Goal: Task Accomplishment & Management: Manage account settings

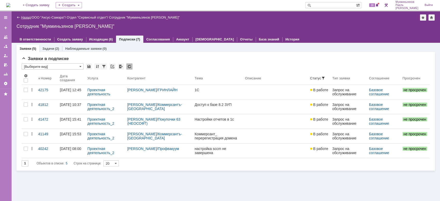
click at [21, 17] on link "Назад" at bounding box center [26, 17] width 10 height 4
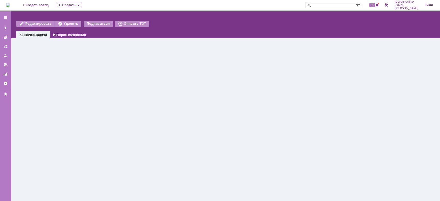
click at [10, 4] on img at bounding box center [8, 5] width 4 height 4
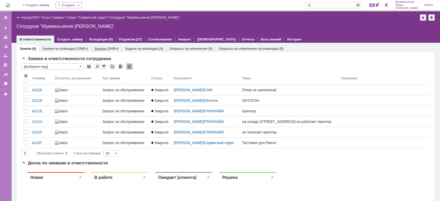
click at [106, 46] on div "Задачи (1000+)" at bounding box center [106, 48] width 30 height 7
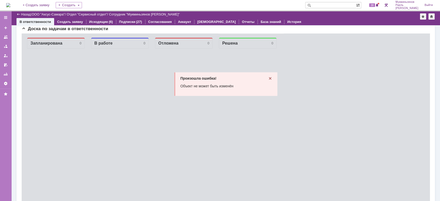
scroll to position [344, 0]
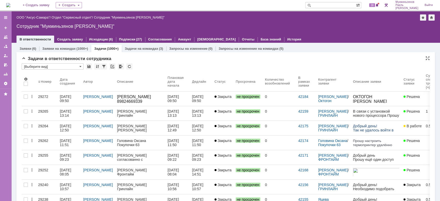
click at [160, 47] on div "(3)" at bounding box center [161, 49] width 4 height 4
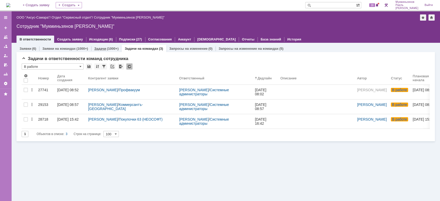
click at [107, 48] on div "(1000+)" at bounding box center [113, 49] width 12 height 4
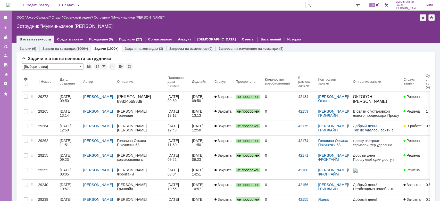
click at [62, 47] on link "Заявки на командах" at bounding box center [58, 49] width 33 height 4
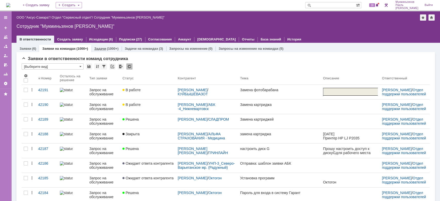
click at [104, 48] on link "Задачи" at bounding box center [100, 49] width 12 height 4
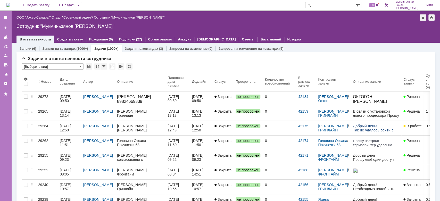
click at [118, 37] on div "Подписки (27)" at bounding box center [130, 39] width 29 height 7
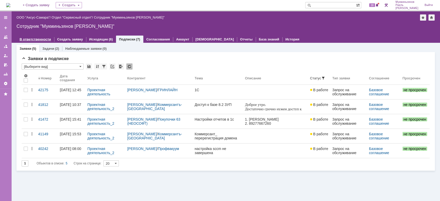
click at [41, 38] on link "В ответственности" at bounding box center [35, 39] width 31 height 4
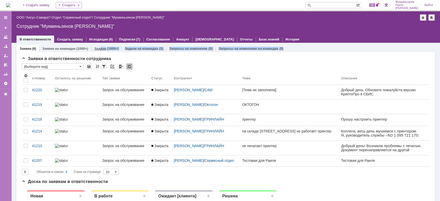
drag, startPoint x: 96, startPoint y: 52, endPoint x: 99, endPoint y: 49, distance: 4.0
click at [99, 49] on link "Задачи" at bounding box center [100, 49] width 12 height 4
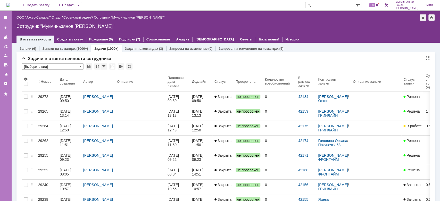
click at [159, 58] on div "Задачи в ответственности сотрудника" at bounding box center [226, 58] width 408 height 5
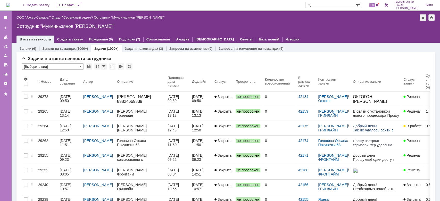
click at [304, 23] on div "Назад | ООО "Аксус-Самара" / Отдел "Сервисный отдел" / Сотрудник "Мукминьзянов …" at bounding box center [225, 26] width 429 height 31
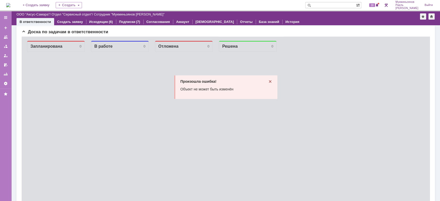
scroll to position [397, 0]
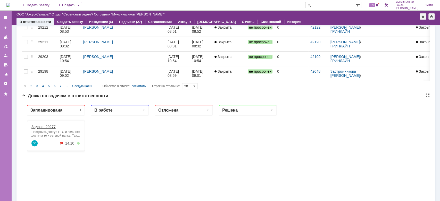
click at [49, 128] on link "Задача: 29277" at bounding box center [43, 127] width 24 height 4
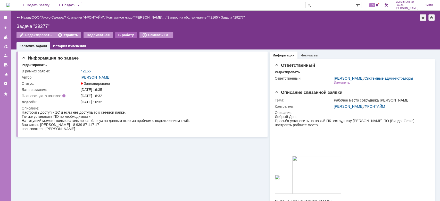
click at [117, 34] on div "В работу" at bounding box center [126, 35] width 22 height 6
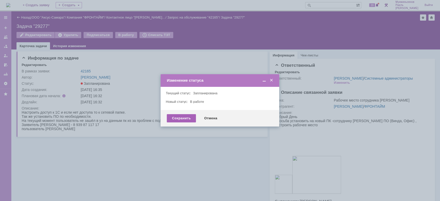
click at [181, 119] on div "Сохранить" at bounding box center [181, 118] width 29 height 8
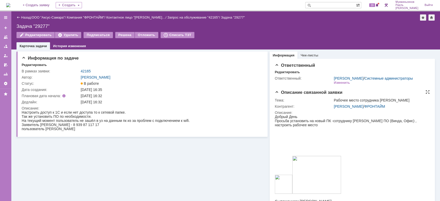
drag, startPoint x: 368, startPoint y: 149, endPoint x: 385, endPoint y: 165, distance: 23.7
click at [368, 149] on div at bounding box center [350, 150] width 151 height 4
click at [10, 3] on img at bounding box center [8, 5] width 4 height 4
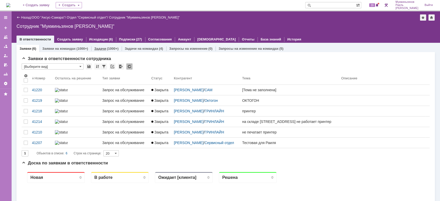
click at [103, 51] on div "Задачи (1000+)" at bounding box center [106, 48] width 30 height 7
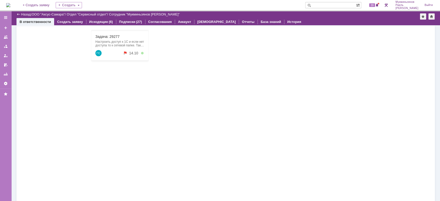
scroll to position [382, 0]
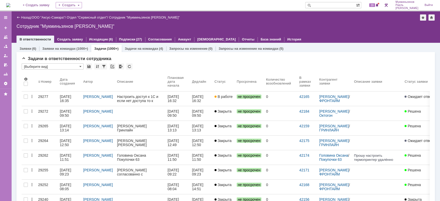
click at [300, 35] on div at bounding box center [225, 34] width 418 height 4
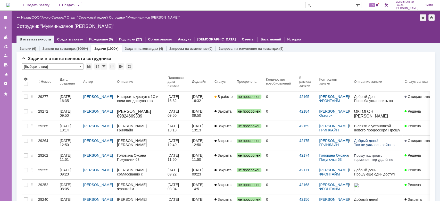
click at [69, 48] on link "Заявки на командах" at bounding box center [58, 49] width 33 height 4
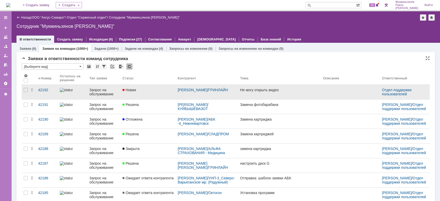
click at [153, 93] on link "Новая" at bounding box center [147, 92] width 55 height 14
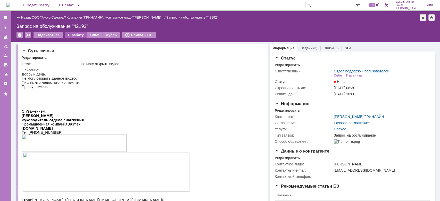
click at [82, 36] on div "В работу" at bounding box center [76, 35] width 22 height 6
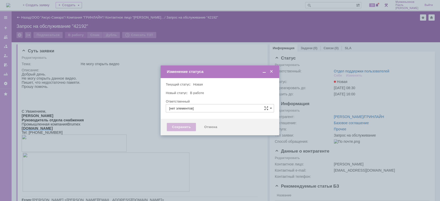
type input "Отдел поддержки пользователей"
type input "[PERSON_NAME]"
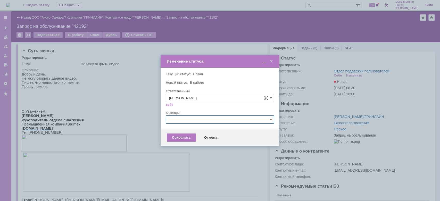
click at [178, 116] on input "text" at bounding box center [220, 119] width 108 height 8
click at [166, 113] on div "Категория" at bounding box center [219, 112] width 107 height 3
click at [180, 139] on div "Сохранить" at bounding box center [181, 138] width 29 height 8
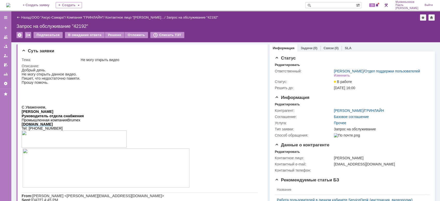
click at [81, 92] on p at bounding box center [140, 91] width 236 height 4
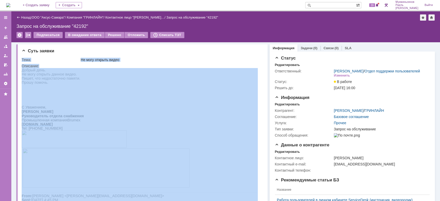
drag, startPoint x: 42, startPoint y: 134, endPoint x: 51, endPoint y: 113, distance: 22.1
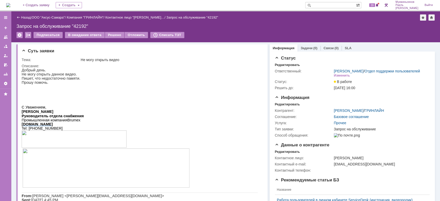
click at [44, 74] on p "Не могу открыть данное видео." at bounding box center [140, 74] width 236 height 4
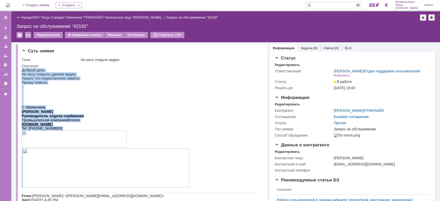
drag, startPoint x: 22, startPoint y: 70, endPoint x: 203, endPoint y: 173, distance: 208.5
click at [203, 173] on div "Добрый день. Не могу открыть данное видео. Пишет, что недостаточно памяти. Прош…" at bounding box center [140, 192] width 236 height 249
copy div "Добрый день. Не могу открыть данное видео. Пишет, что недостаточно памяти. Прош…"
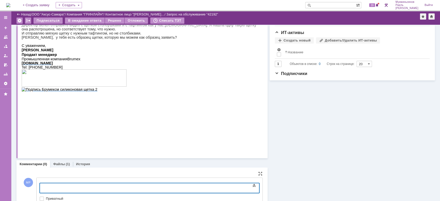
click at [118, 186] on div at bounding box center [81, 187] width 73 height 4
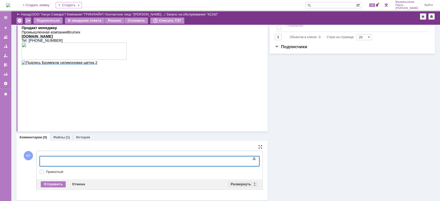
click at [233, 182] on div "Развернуть" at bounding box center [243, 184] width 31 height 6
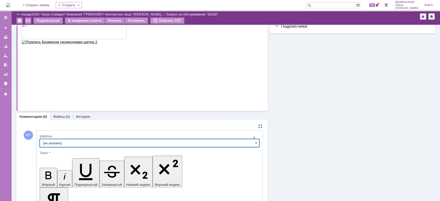
click at [229, 139] on input "[не указано]" at bounding box center [150, 143] width 220 height 8
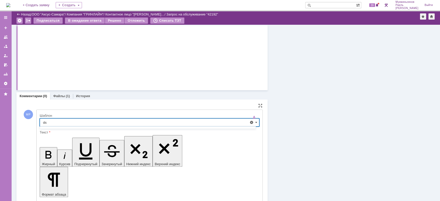
type input "d"
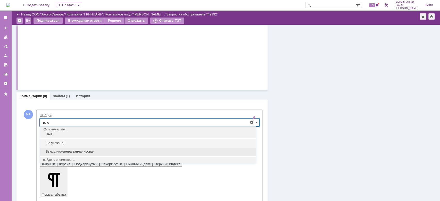
click at [184, 147] on div "Выезд инженера запланирован" at bounding box center [148, 151] width 216 height 8
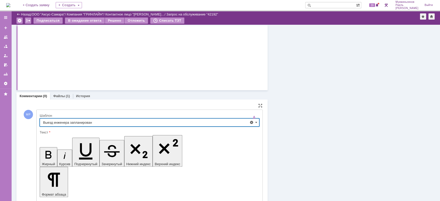
type input "Выезд инженера запланирован"
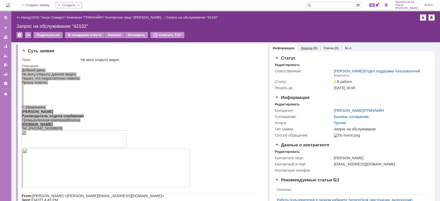
click at [301, 48] on link "Задачи" at bounding box center [307, 48] width 12 height 4
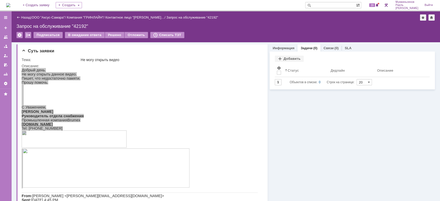
click at [286, 55] on div "Задачи Добавить Результаты поиска: Изменить Сбросить Сортировать по: Статус 1 О…" at bounding box center [352, 71] width 165 height 38
click at [285, 56] on div "Добавить" at bounding box center [289, 59] width 29 height 6
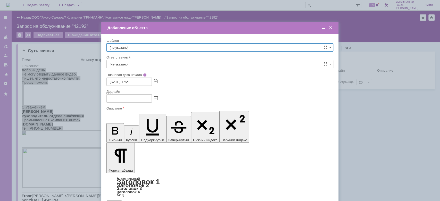
click at [208, 45] on input "[не указано]" at bounding box center [219, 47] width 227 height 8
type input "[PERSON_NAME]"
type input "a"
type input "н"
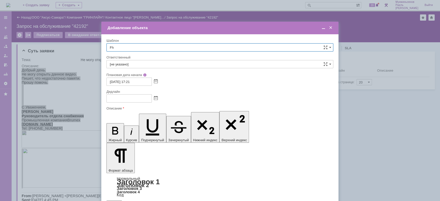
type input "F"
type input "[PERSON_NAME]"
click at [264, 47] on input "text" at bounding box center [219, 47] width 227 height 8
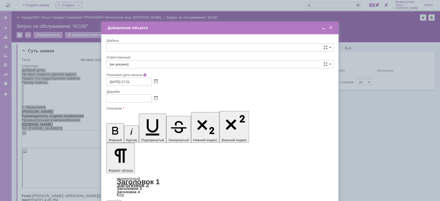
type input "[не указано]"
click at [179, 48] on input "[не указано]" at bounding box center [219, 47] width 227 height 8
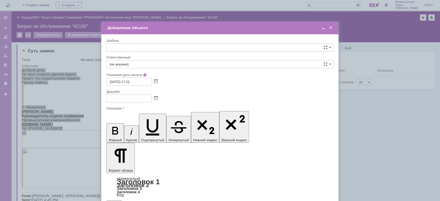
type input "[не указано]"
click at [418, 90] on div at bounding box center [220, 100] width 440 height 201
click at [330, 30] on span at bounding box center [330, 28] width 5 height 5
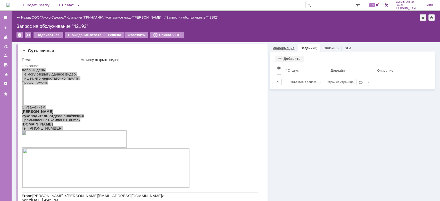
click at [278, 50] on div "Информация" at bounding box center [284, 47] width 28 height 7
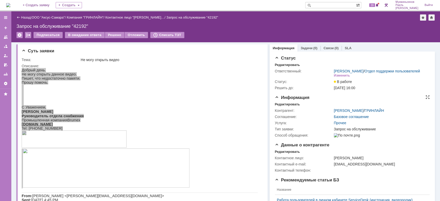
click at [370, 125] on div "Прочее" at bounding box center [380, 123] width 93 height 4
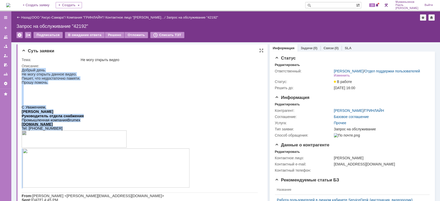
click at [208, 109] on p "С Уважением," at bounding box center [140, 107] width 236 height 4
click at [209, 109] on div "С Уважением, [PERSON_NAME] отдела снабжения Промышленная компания Brumex [DOMAI…" at bounding box center [140, 139] width 236 height 100
click at [171, 78] on p "Пишет, что недостаточно памяти." at bounding box center [140, 78] width 236 height 4
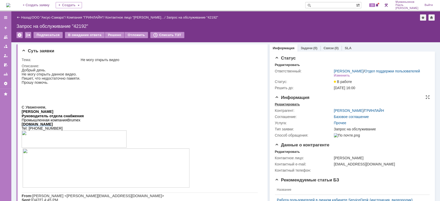
click at [283, 106] on div "Редактировать" at bounding box center [287, 104] width 25 height 4
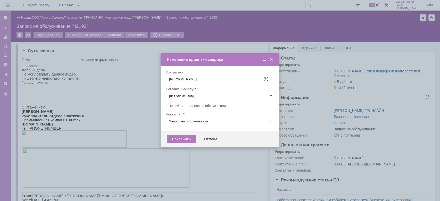
type input "Прочее"
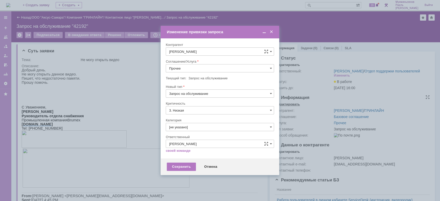
click at [283, 107] on div at bounding box center [220, 100] width 440 height 201
click at [227, 70] on input "Прочее" at bounding box center [220, 68] width 108 height 8
click at [223, 99] on span "АРМ_Настройка" at bounding box center [220, 97] width 102 height 4
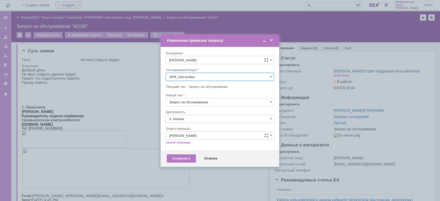
type input "АРМ_Настройка"
click at [223, 119] on input "3. Низкая" at bounding box center [220, 119] width 108 height 8
click at [222, 125] on div "[не указано]" at bounding box center [220, 128] width 108 height 8
type input "[не указано]"
click at [185, 158] on div "Сохранить" at bounding box center [181, 158] width 29 height 8
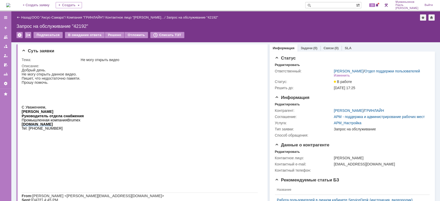
scroll to position [0, 0]
click at [300, 52] on div "Статус Редактировать Ответственный: Мукминьзянов [PERSON_NAME] / Отдел поддержк…" at bounding box center [352, 195] width 165 height 286
click at [303, 50] on div "Задачи (0)" at bounding box center [309, 47] width 23 height 7
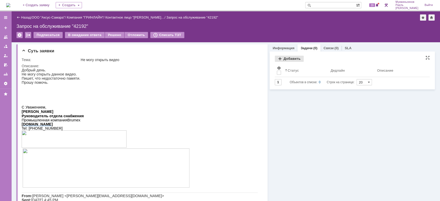
click at [275, 58] on div "Добавить" at bounding box center [289, 59] width 29 height 6
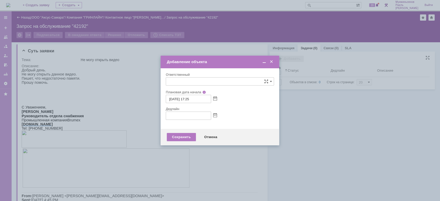
type input "[не указано]"
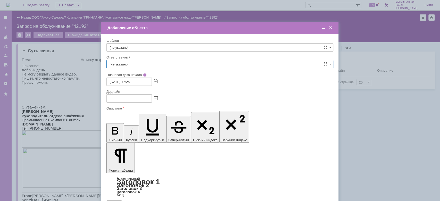
click at [208, 64] on input "[не указано]" at bounding box center [219, 64] width 227 height 8
click at [179, 102] on span "[PERSON_NAME]" at bounding box center [220, 102] width 220 height 4
type input "[PERSON_NAME]"
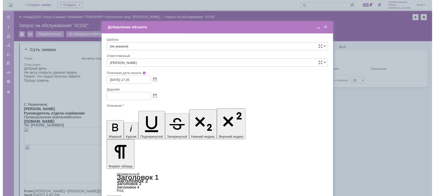
scroll to position [19, 2]
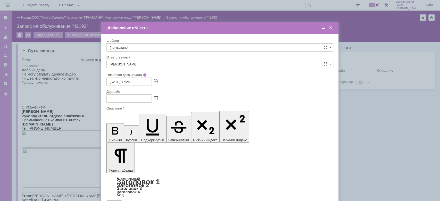
click at [330, 26] on span at bounding box center [330, 28] width 5 height 5
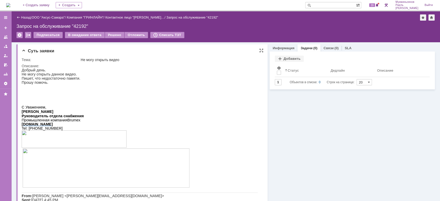
click at [44, 122] on span "Промышленная компания" at bounding box center [45, 120] width 46 height 4
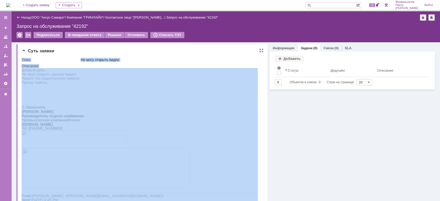
drag, startPoint x: 44, startPoint y: 127, endPoint x: 33, endPoint y: 78, distance: 50.5
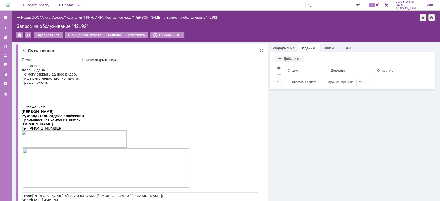
click at [33, 78] on p "Пишет, что недостаточно памяти." at bounding box center [140, 78] width 236 height 4
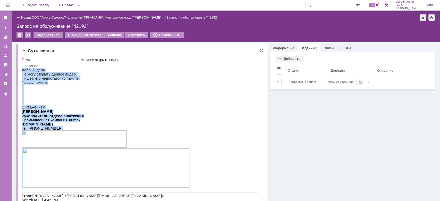
drag, startPoint x: 204, startPoint y: 171, endPoint x: 50, endPoint y: 66, distance: 185.9
click at [50, 68] on html "Добрый день. Не могу открыть данное видео. Пишет, что недостаточно памяти. Прош…" at bounding box center [140, 192] width 236 height 249
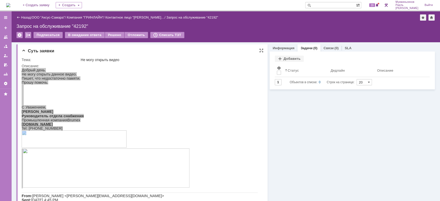
click at [50, 66] on div "Описание:" at bounding box center [141, 66] width 239 height 4
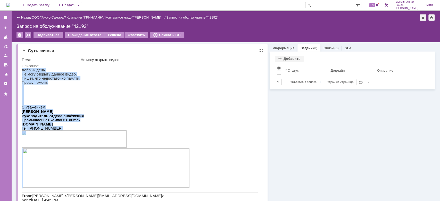
click at [201, 159] on p at bounding box center [140, 168] width 236 height 40
drag, startPoint x: 193, startPoint y: 172, endPoint x: 21, endPoint y: 68, distance: 201.2
click at [22, 68] on html "Добрый день. Не могу открыть данное видео. Пишет, что недостаточно памяти. Прош…" at bounding box center [140, 192] width 236 height 249
copy div "Добрый день. Не могу открыть данное видео. Пишет, что недостаточно памяти. Прош…"
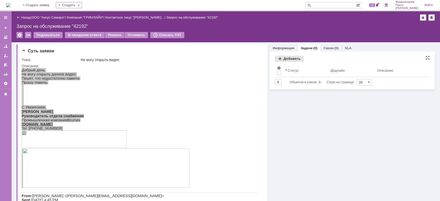
click at [285, 61] on div "Добавить" at bounding box center [289, 59] width 29 height 6
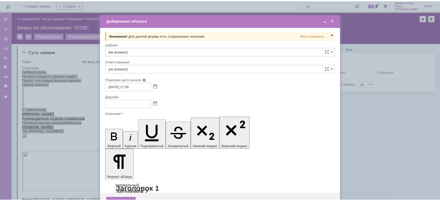
scroll to position [0, 0]
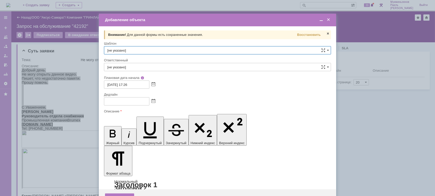
click at [242, 47] on input "[не указано]" at bounding box center [217, 50] width 227 height 8
click at [199, 50] on input "text" at bounding box center [217, 50] width 227 height 8
type input "[не указано]"
click at [329, 65] on input "[не указано]" at bounding box center [217, 67] width 227 height 8
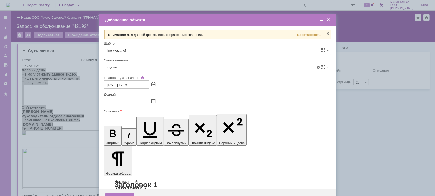
click at [185, 124] on div "[PERSON_NAME]" at bounding box center [217, 122] width 226 height 8
click at [247, 66] on input "[PERSON_NAME]" at bounding box center [217, 67] width 227 height 8
click at [346, 160] on div at bounding box center [220, 100] width 440 height 201
type input "[PERSON_NAME]"
click at [154, 102] on span at bounding box center [153, 101] width 4 height 4
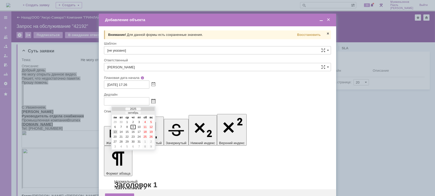
click at [116, 131] on div "13" at bounding box center [114, 132] width 5 height 4
type input "[DATE] 17:28"
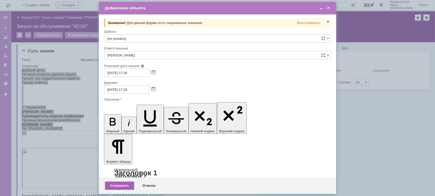
click at [122, 184] on div "Сохранить" at bounding box center [119, 185] width 29 height 8
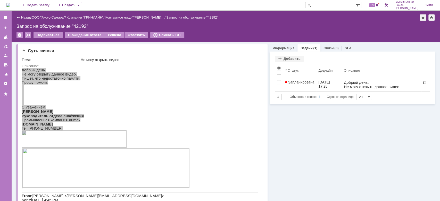
click at [9, 5] on img at bounding box center [8, 5] width 4 height 4
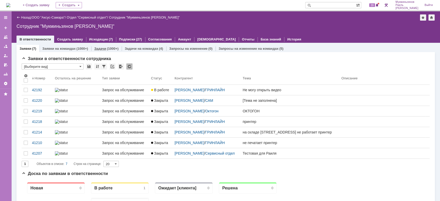
click at [102, 48] on link "Задачи" at bounding box center [100, 49] width 12 height 4
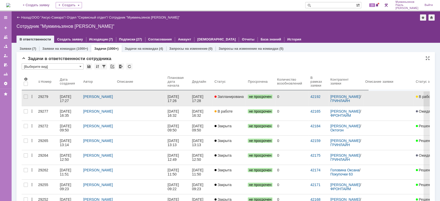
click at [183, 103] on link "[DATE] 17:26" at bounding box center [178, 99] width 24 height 14
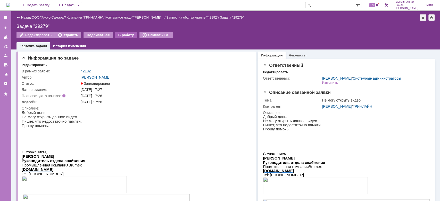
click at [125, 37] on div "В работу" at bounding box center [126, 35] width 22 height 6
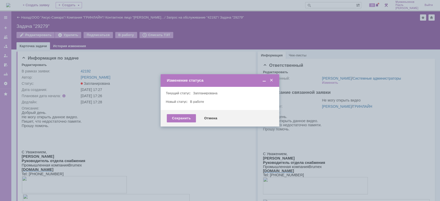
click at [178, 123] on div "Сохранить Отмена" at bounding box center [220, 118] width 119 height 16
click at [182, 119] on div "Сохранить" at bounding box center [181, 118] width 29 height 8
